Goal: Navigation & Orientation: Find specific page/section

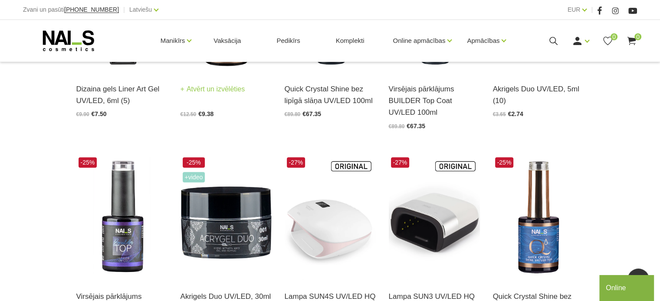
scroll to position [347, 0]
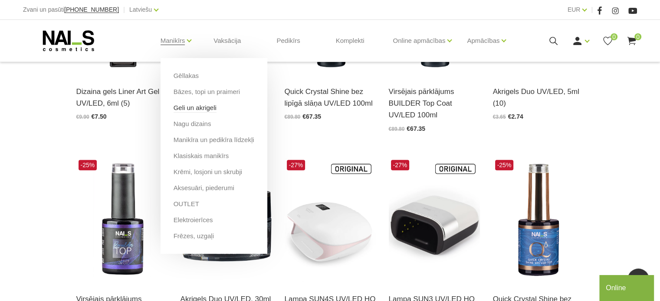
click at [196, 106] on link "Geli un akrigeli" at bounding box center [195, 108] width 43 height 10
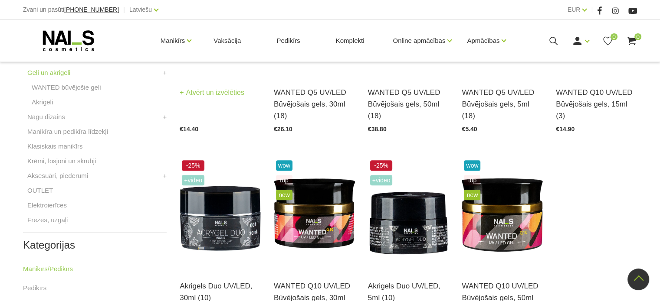
scroll to position [304, 0]
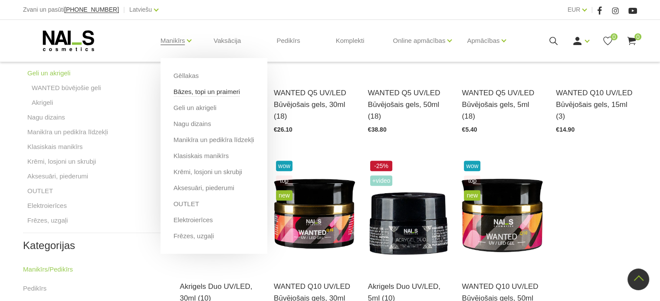
click at [189, 93] on link "Bāzes, topi un praimeri" at bounding box center [207, 92] width 66 height 10
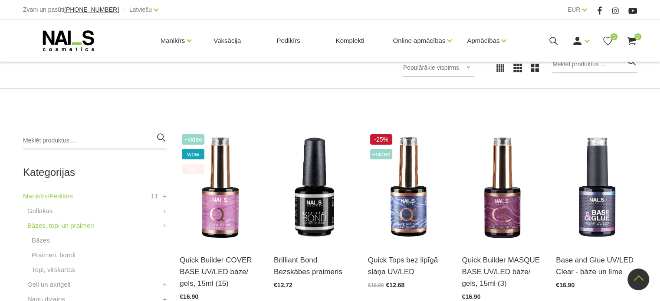
scroll to position [130, 0]
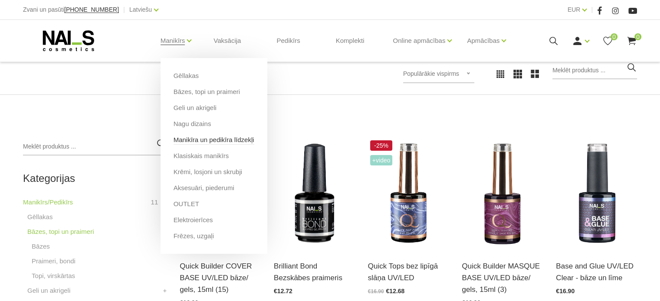
click at [210, 138] on link "Manikīra un pedikīra līdzekļi" at bounding box center [214, 140] width 81 height 10
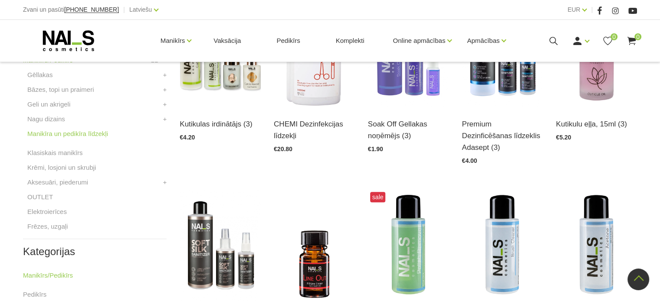
scroll to position [260, 0]
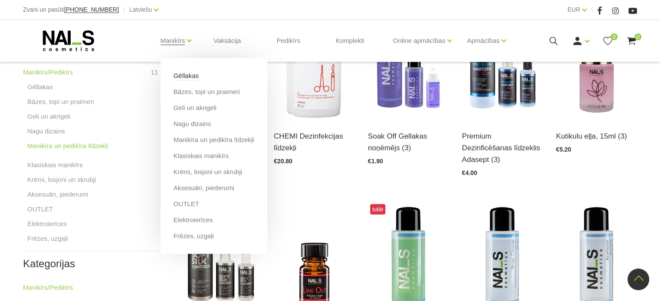
click at [190, 72] on link "Gēllakas" at bounding box center [186, 76] width 25 height 10
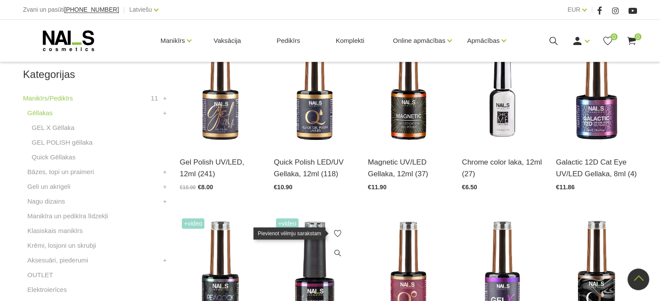
scroll to position [217, 0]
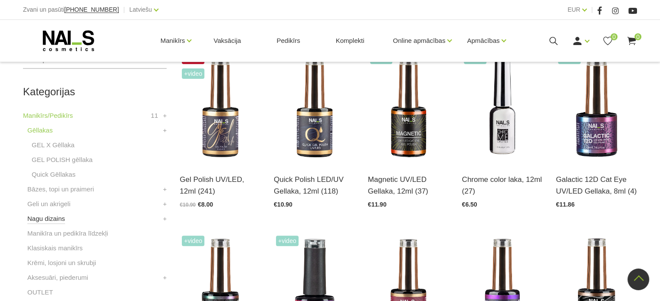
click at [52, 215] on link "Nagu dizains" at bounding box center [46, 219] width 38 height 10
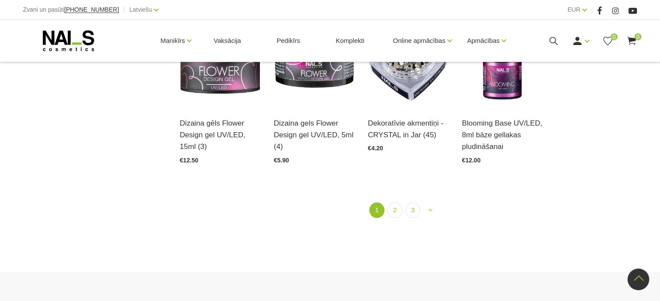
scroll to position [1041, 0]
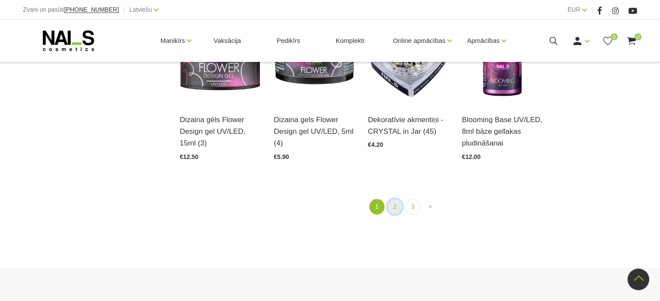
click at [399, 203] on link "2" at bounding box center [394, 207] width 15 height 16
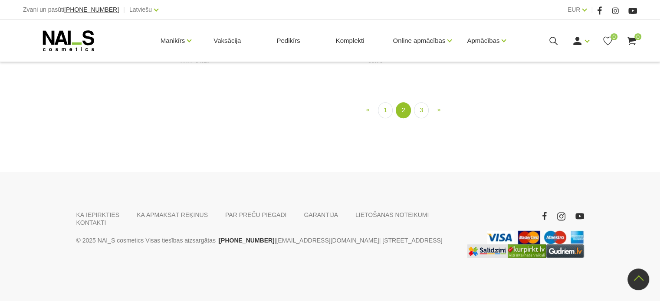
scroll to position [871, 0]
click at [418, 118] on link "3" at bounding box center [421, 110] width 15 height 16
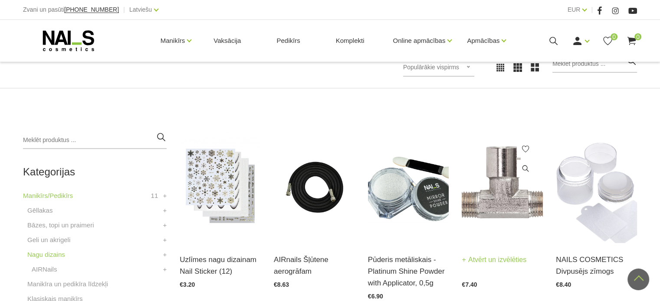
scroll to position [134, 0]
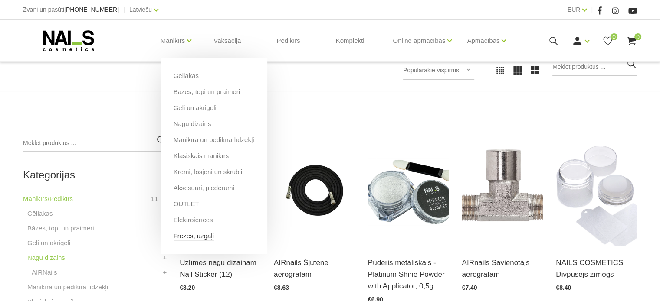
click at [199, 238] on link "Frēzes, uzgaļi" at bounding box center [194, 237] width 40 height 10
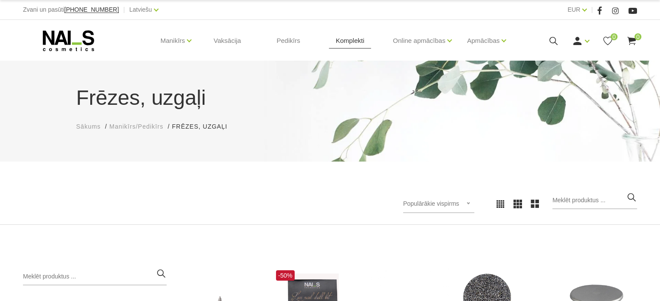
click at [349, 41] on link "Komplekti" at bounding box center [350, 41] width 43 height 42
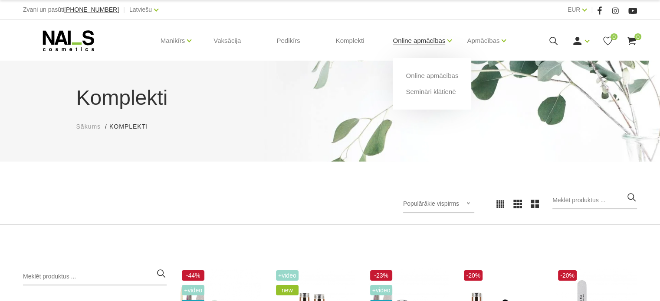
click at [426, 37] on link "Online apmācības" at bounding box center [419, 40] width 52 height 35
click at [432, 93] on link "Semināri klātienē" at bounding box center [431, 92] width 50 height 10
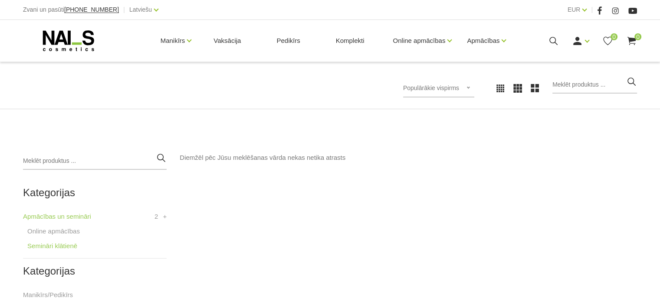
scroll to position [130, 0]
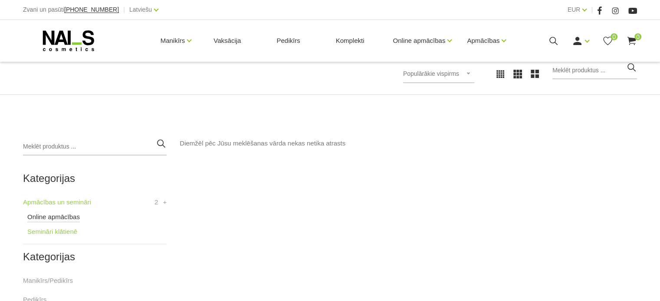
click at [59, 221] on link "Online apmācības" at bounding box center [53, 217] width 52 height 10
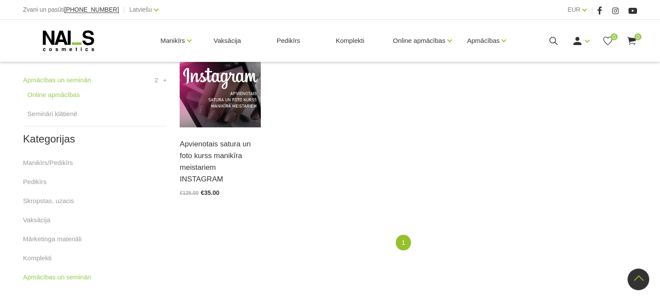
scroll to position [260, 0]
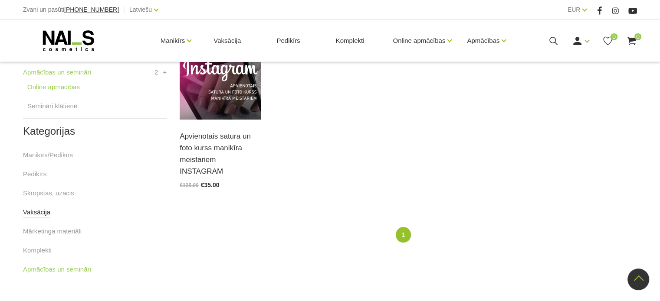
click at [36, 212] on link "Vaksācija" at bounding box center [36, 212] width 27 height 10
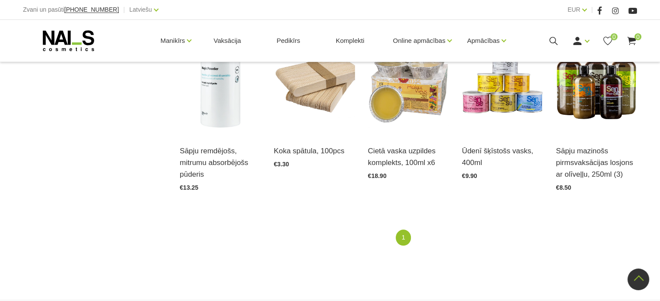
scroll to position [607, 0]
